Goal: Information Seeking & Learning: Learn about a topic

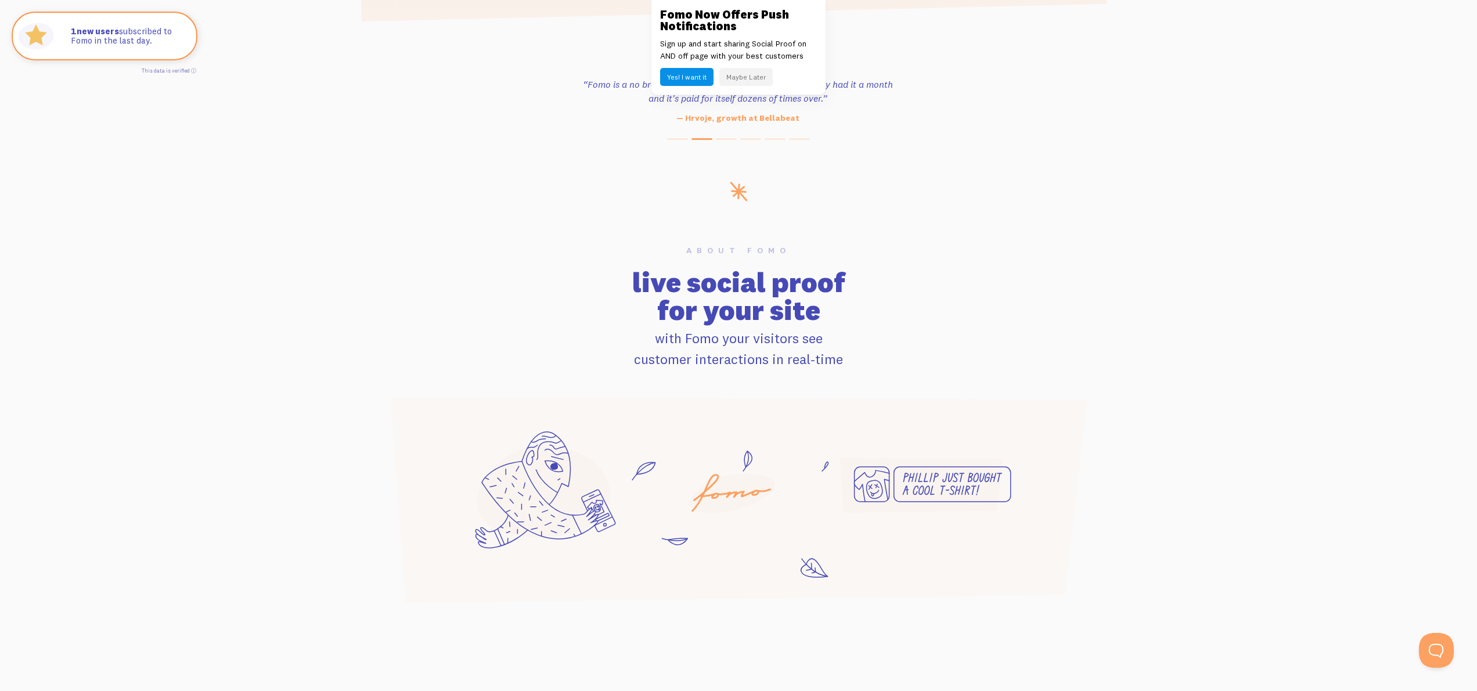
scroll to position [527, 0]
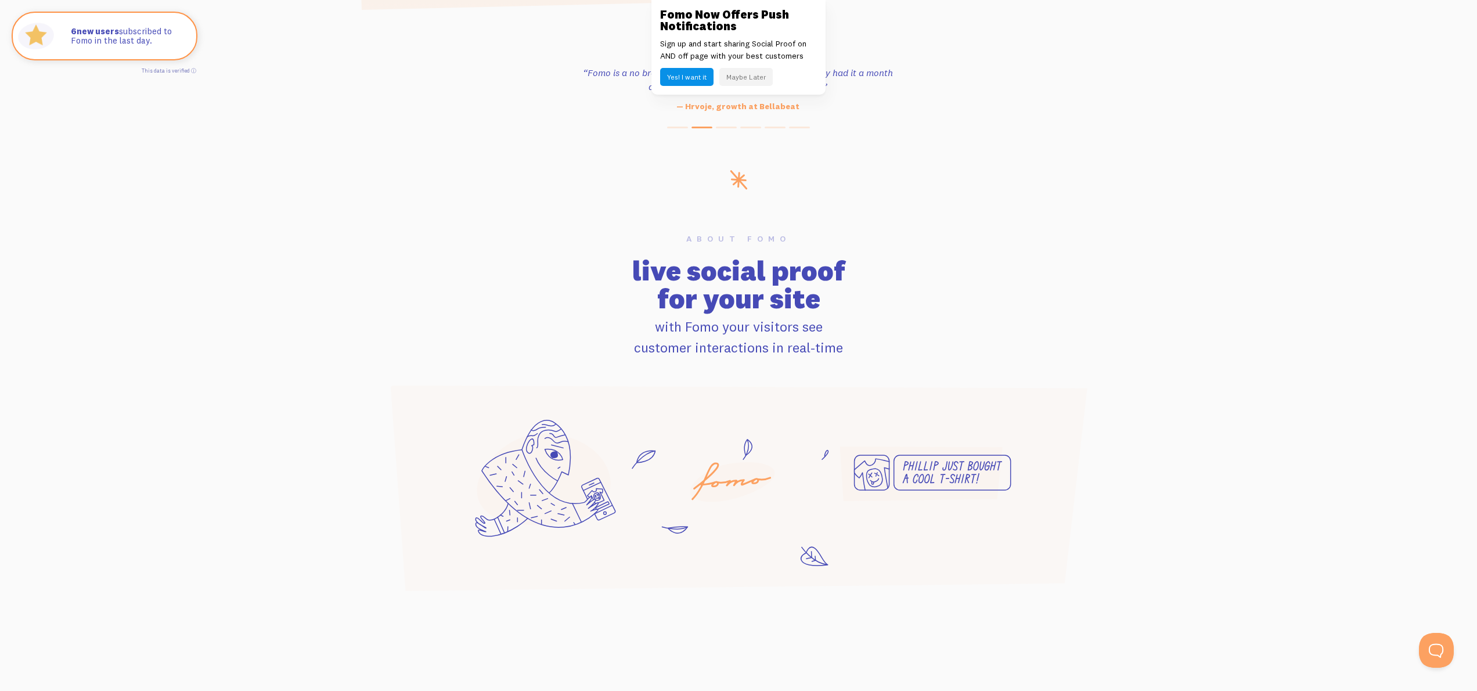
click at [761, 80] on button "Maybe Later" at bounding box center [745, 77] width 53 height 18
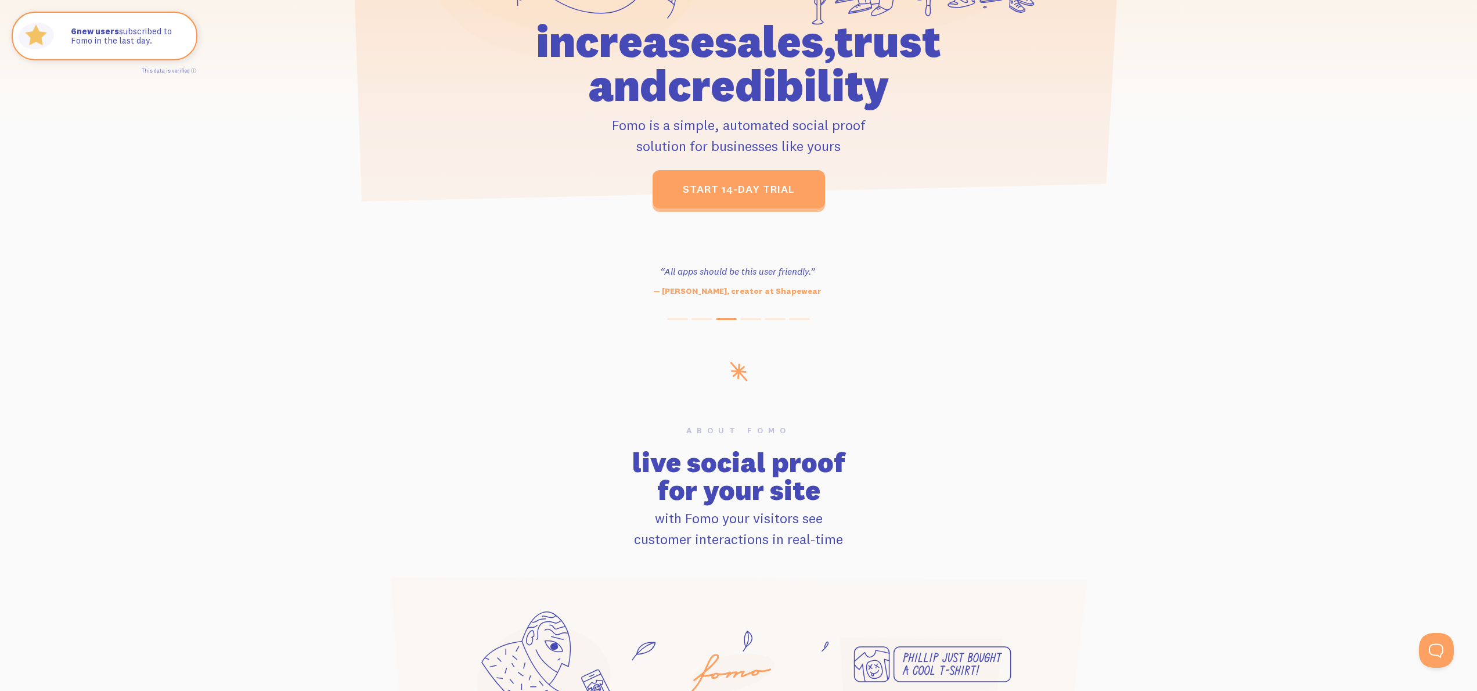
scroll to position [0, 0]
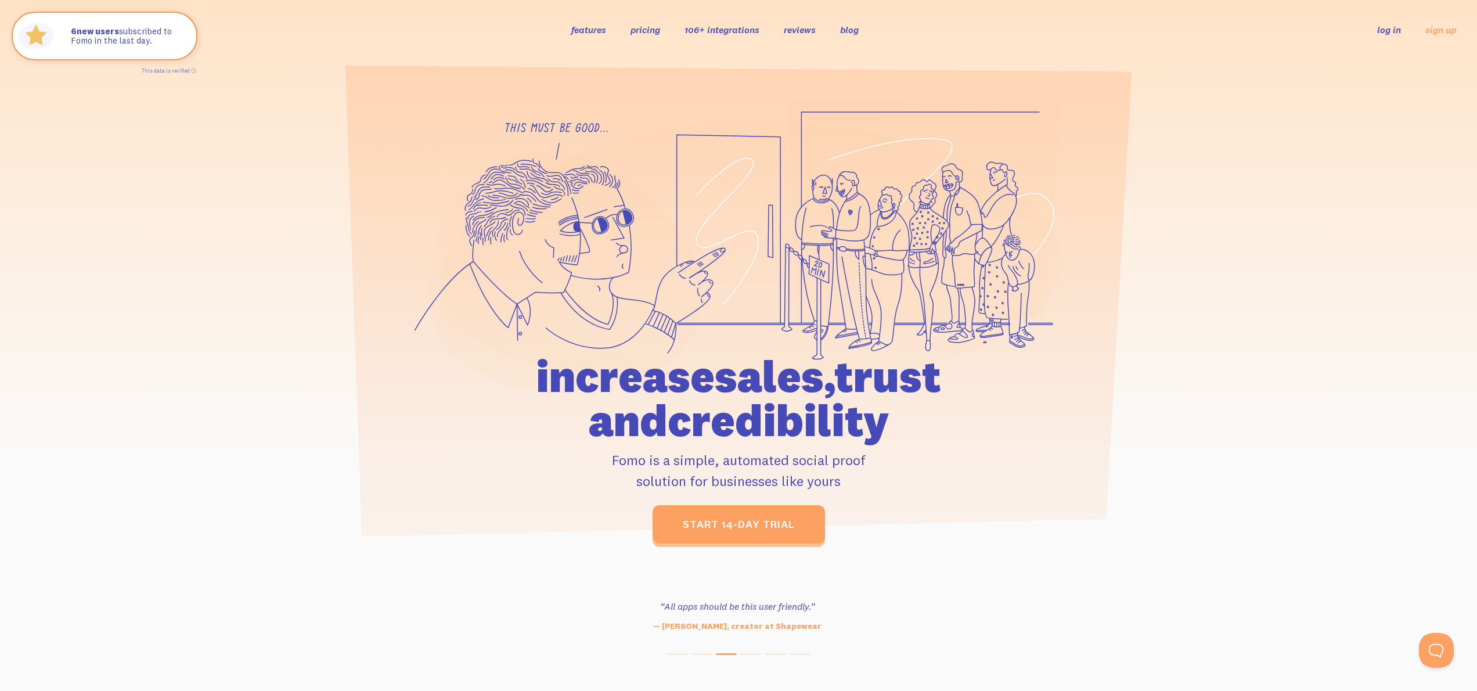
click at [651, 29] on link "pricing" at bounding box center [645, 30] width 30 height 12
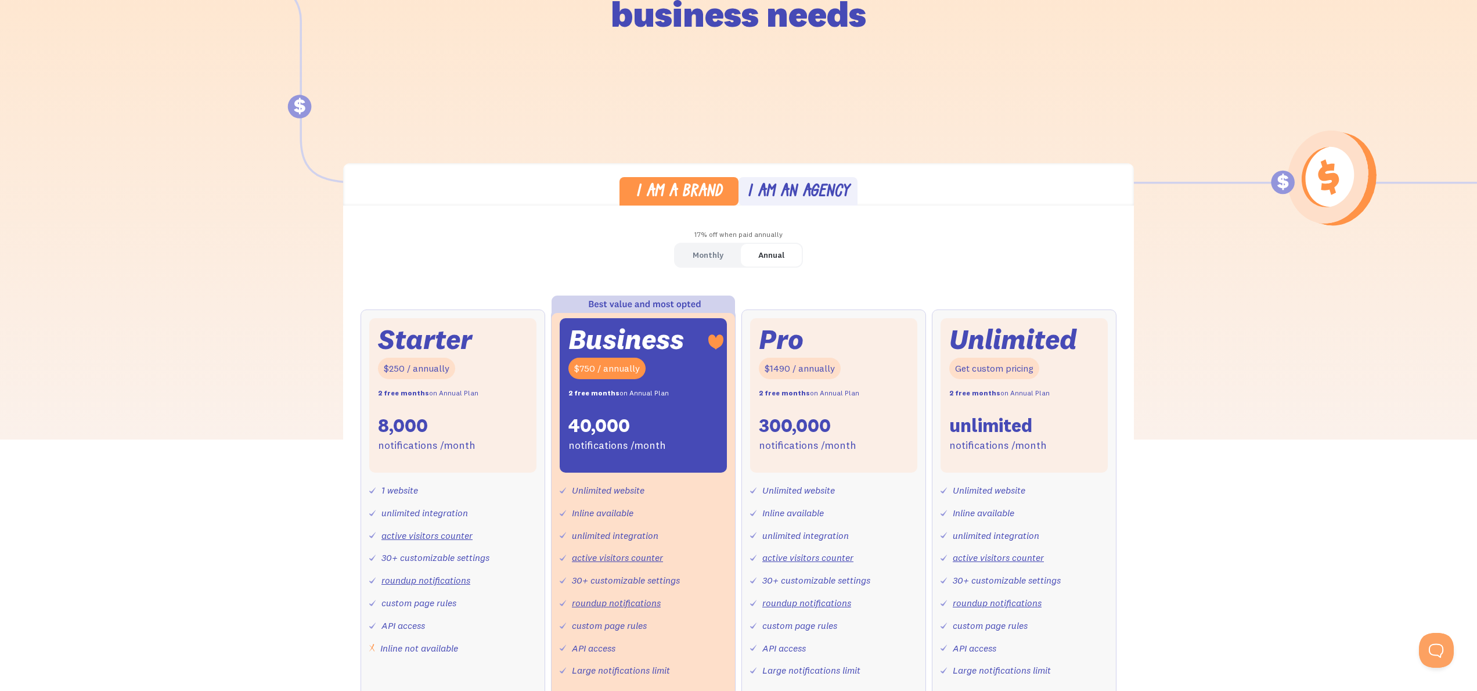
scroll to position [195, 0]
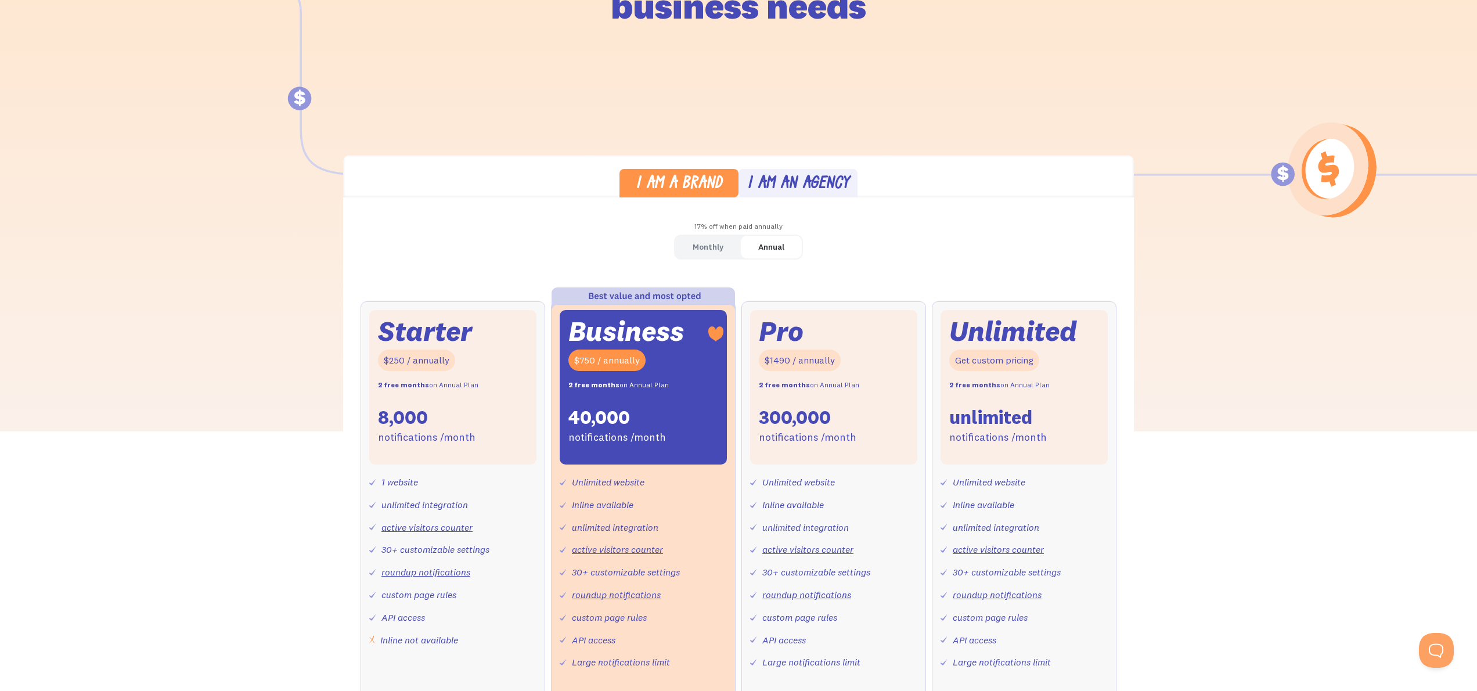
click at [721, 242] on div "Monthly" at bounding box center [708, 247] width 31 height 17
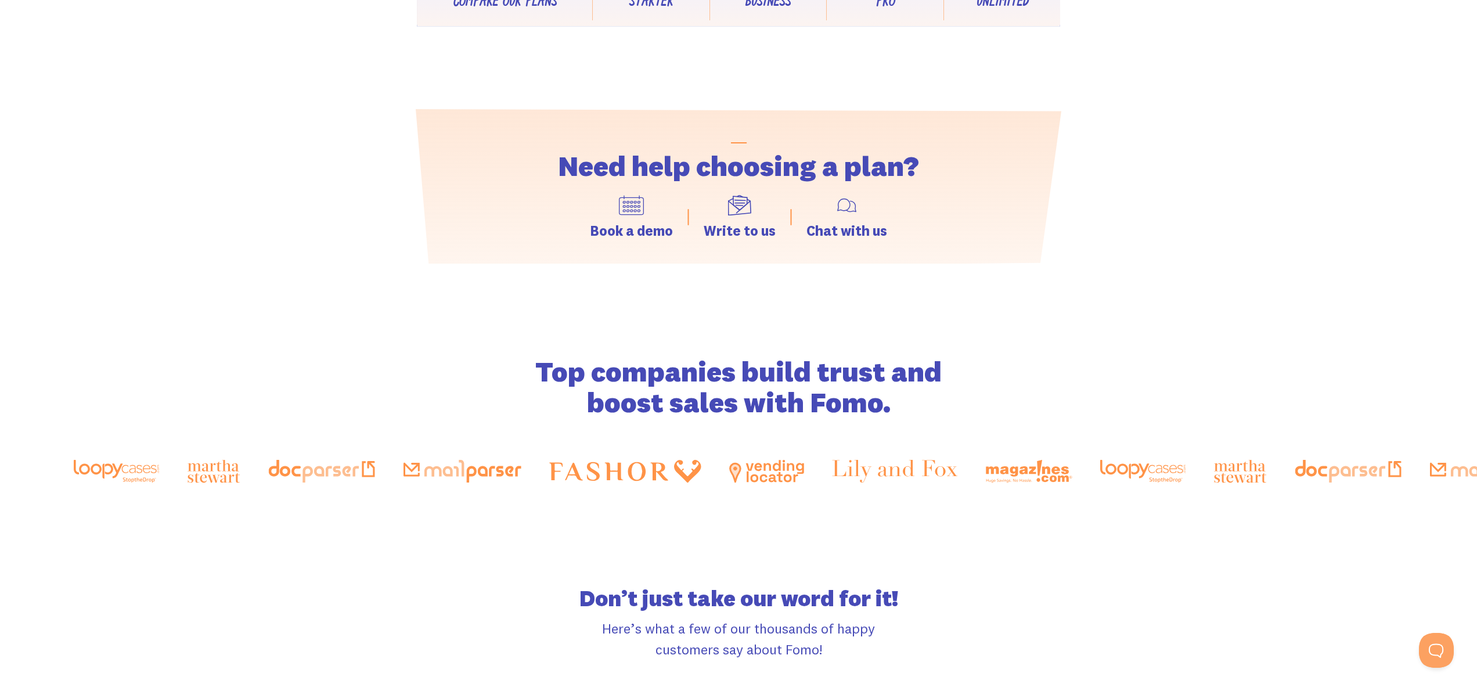
scroll to position [1555, 0]
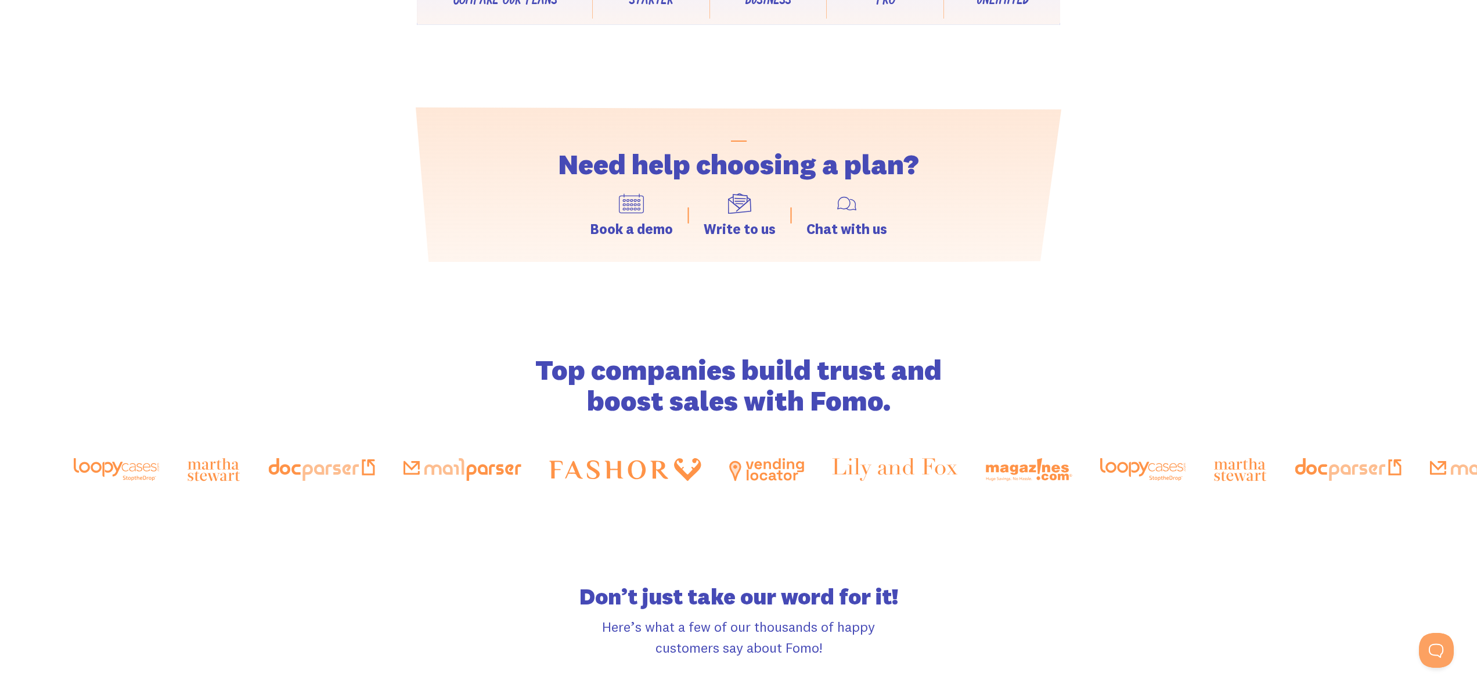
click at [1201, 455] on div at bounding box center [1430, 469] width 999 height 33
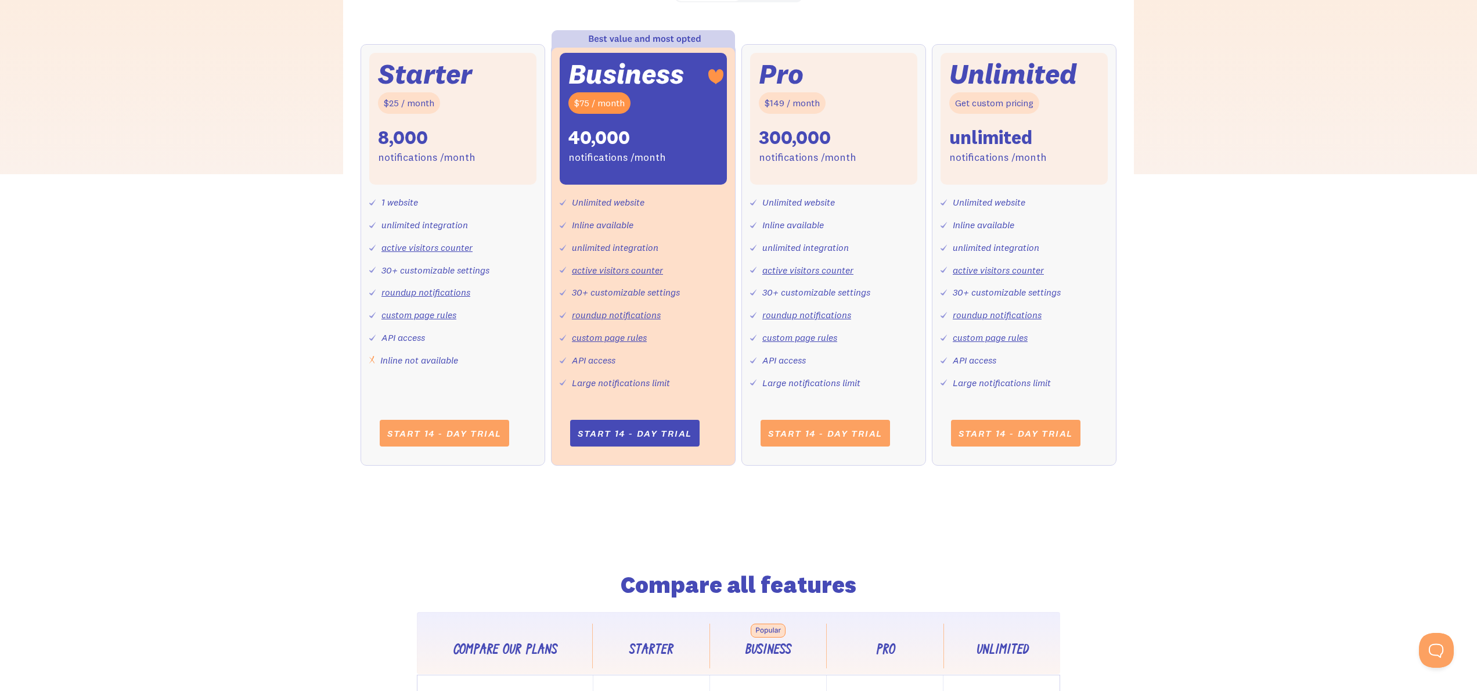
scroll to position [294, 0]
